Goal: Navigation & Orientation: Find specific page/section

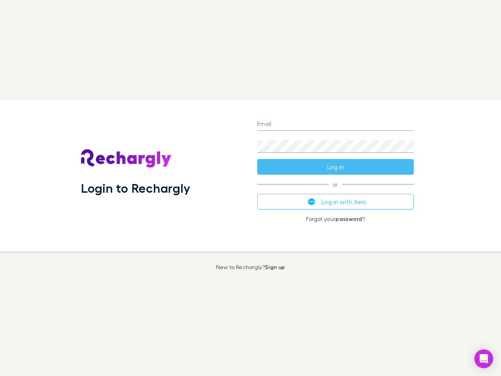
click at [251, 188] on div "Login to Rechargly" at bounding box center [163, 176] width 176 height 152
click at [336, 125] on input "Email" at bounding box center [335, 124] width 157 height 13
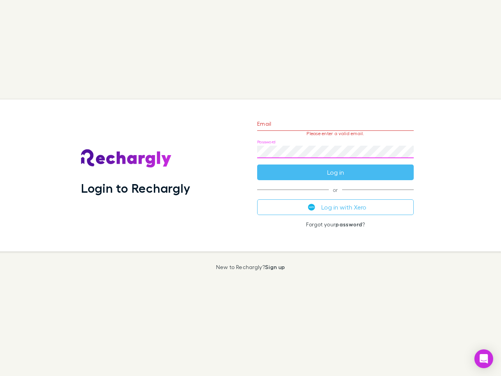
click at [336, 167] on form "Email Please enter a valid email. Password Log in" at bounding box center [335, 146] width 157 height 68
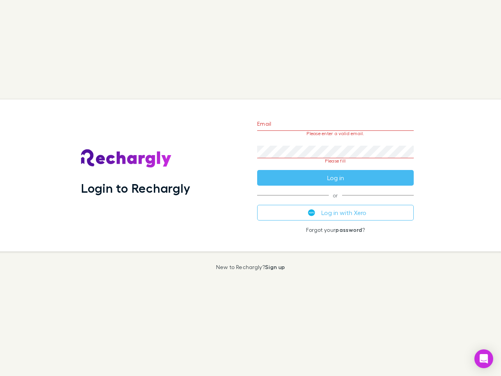
click at [336, 202] on div "Email Please enter a valid email. Password Please fill Log in or Log in with Xe…" at bounding box center [335, 176] width 169 height 152
click at [484, 359] on icon "Open Intercom Messenger" at bounding box center [484, 358] width 8 height 9
